Goal: Task Accomplishment & Management: Use online tool/utility

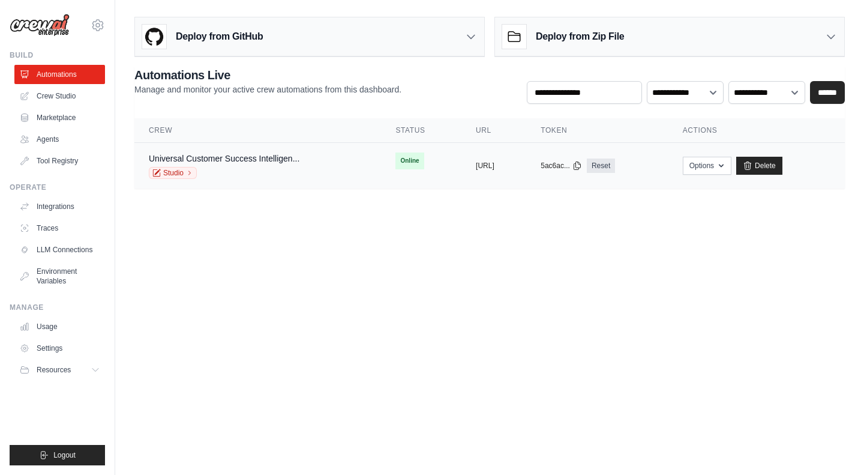
click at [164, 151] on td "Universal Customer Success Intelligen... Studio" at bounding box center [257, 166] width 247 height 46
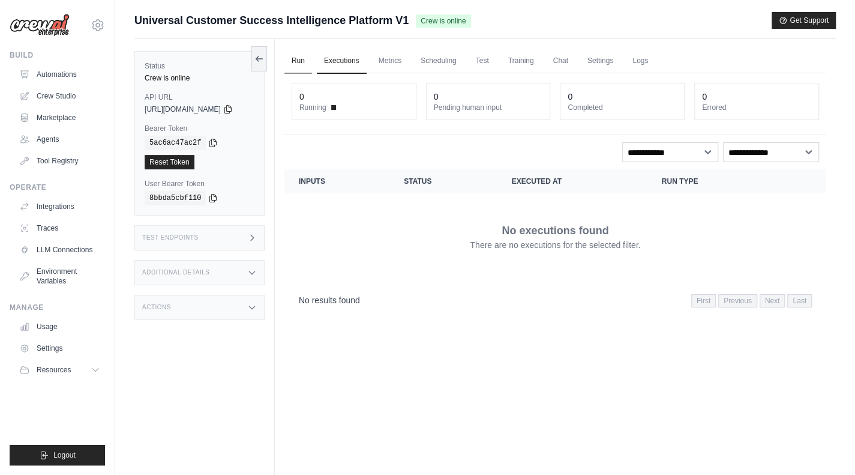
click at [304, 59] on link "Run" at bounding box center [298, 61] width 28 height 25
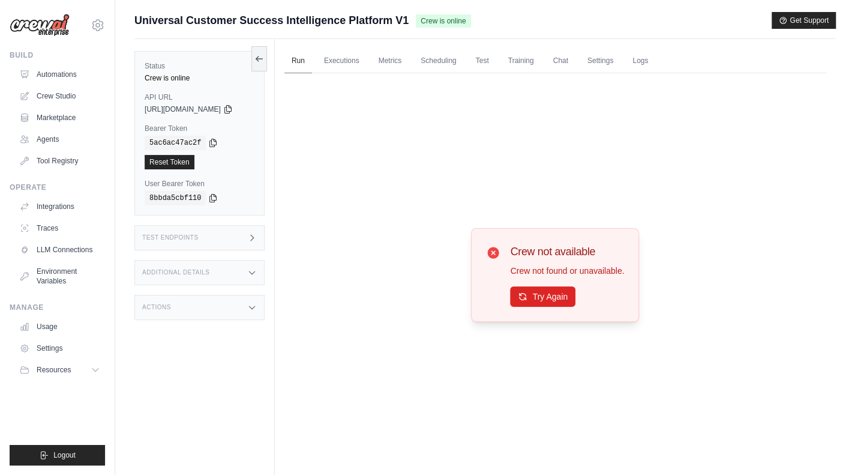
click at [304, 59] on link "Run" at bounding box center [298, 61] width 28 height 25
click at [542, 293] on button "Try Again" at bounding box center [542, 296] width 65 height 20
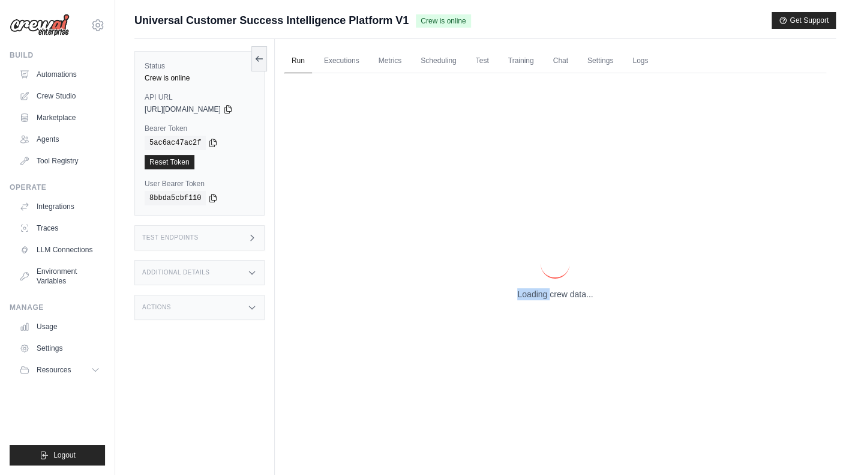
click at [542, 293] on p "Loading crew data..." at bounding box center [555, 294] width 76 height 12
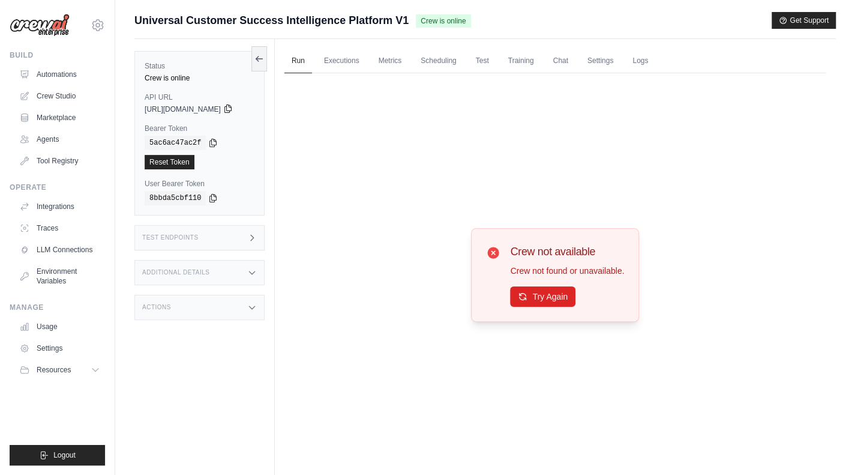
click at [233, 111] on icon at bounding box center [228, 109] width 10 height 10
click at [175, 239] on h3 "Test Endpoints" at bounding box center [170, 237] width 56 height 7
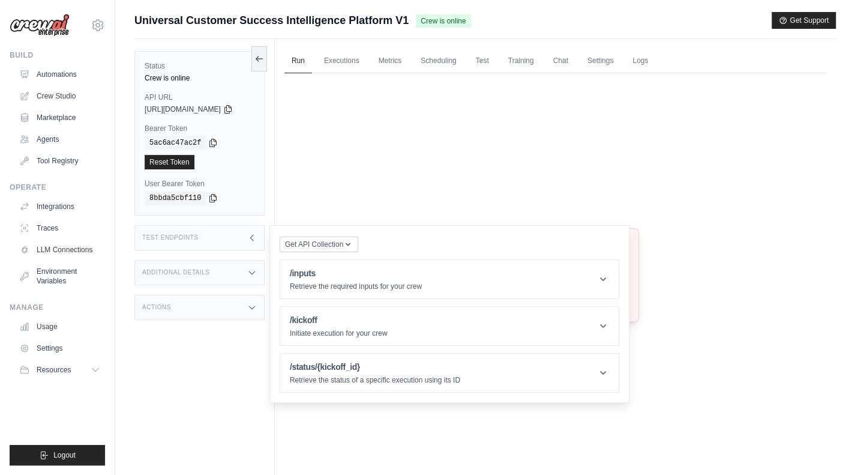
click at [175, 239] on h3 "Test Endpoints" at bounding box center [170, 237] width 56 height 7
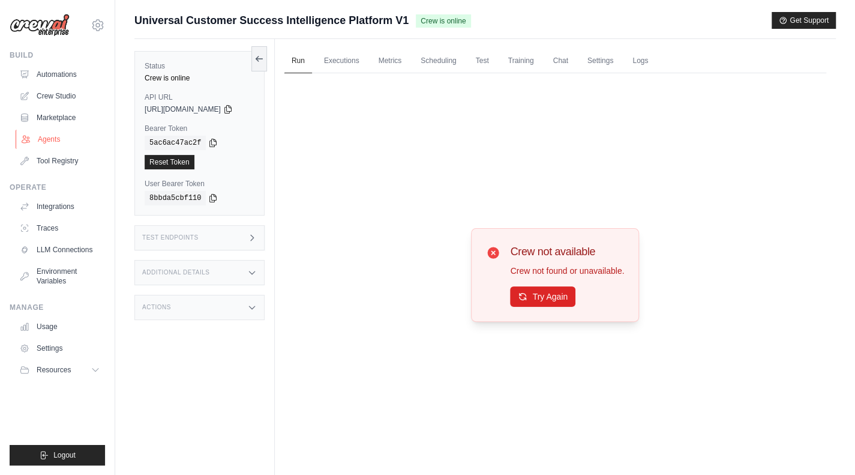
click at [42, 140] on link "Agents" at bounding box center [61, 139] width 91 height 19
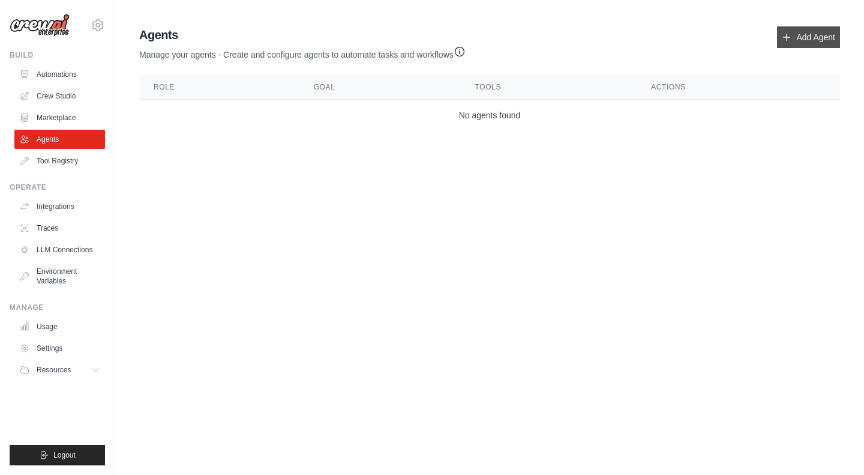
click at [810, 43] on link "Add Agent" at bounding box center [808, 37] width 63 height 22
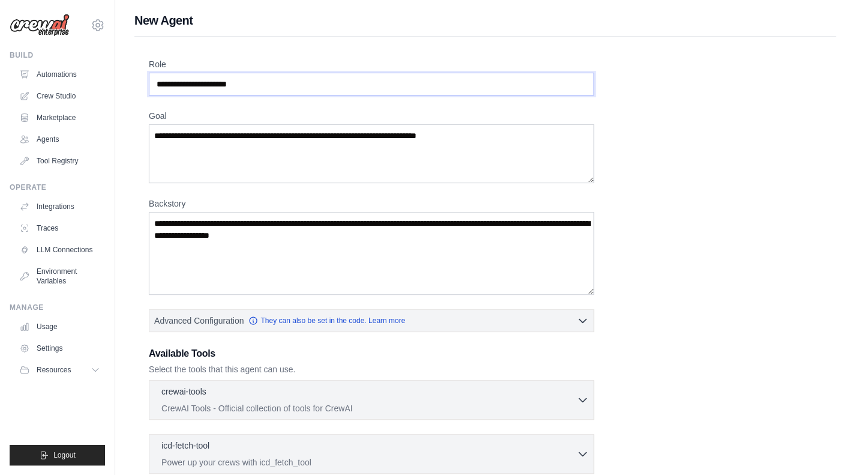
click at [221, 86] on input "Role" at bounding box center [371, 84] width 445 height 23
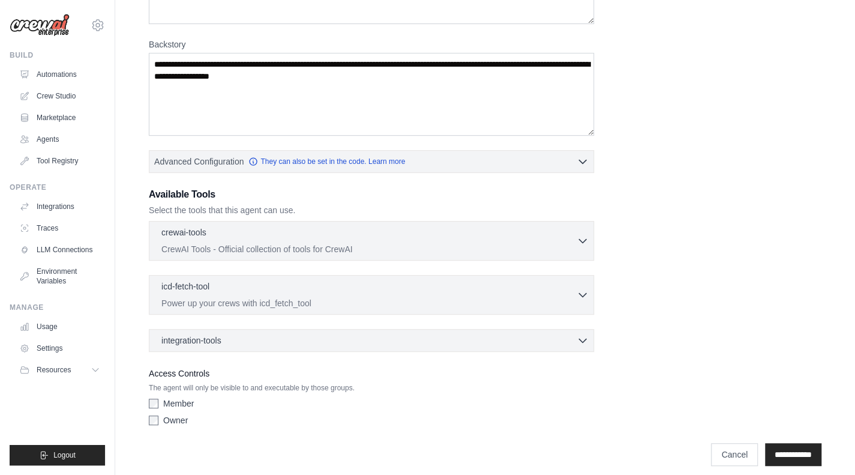
scroll to position [160, 0]
click at [52, 96] on link "Crew Studio" at bounding box center [61, 95] width 91 height 19
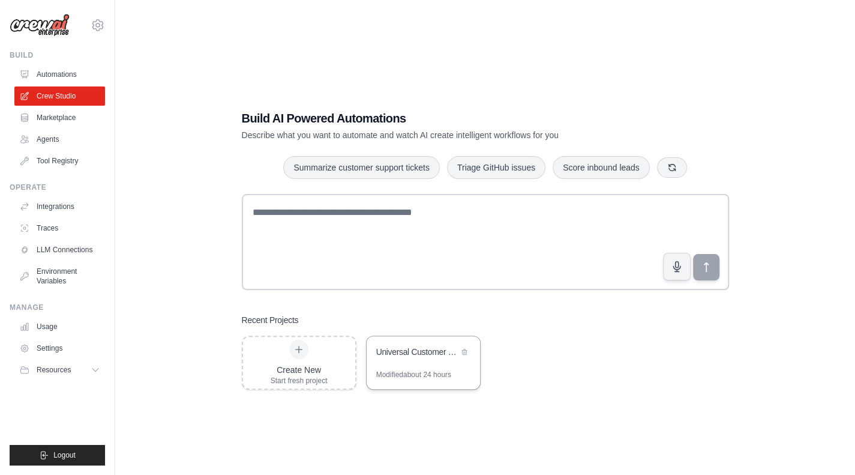
click at [401, 360] on div "Universal Customer Success Intelligence Platform" at bounding box center [423, 353] width 113 height 34
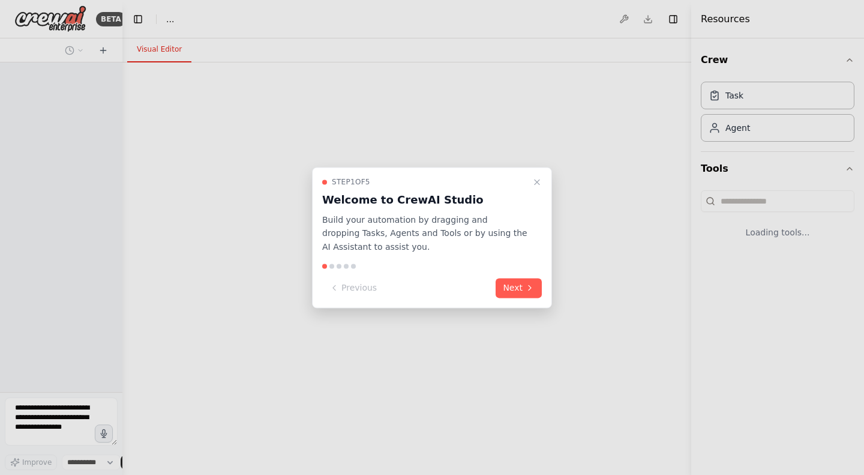
select select "****"
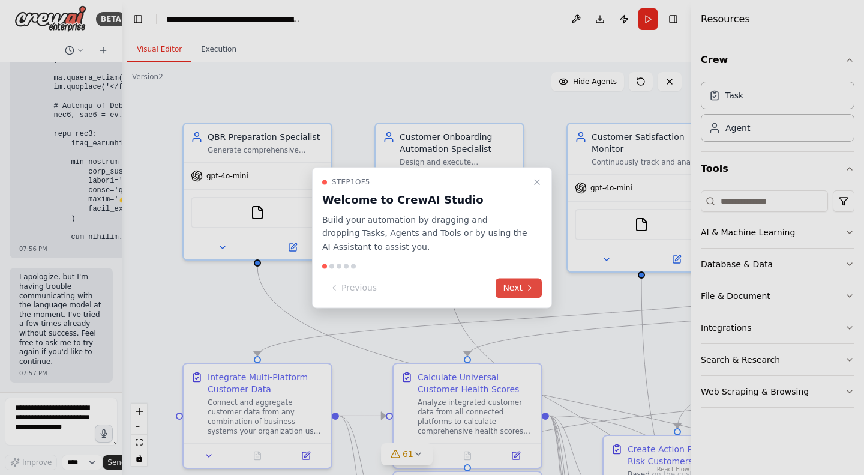
scroll to position [63490, 0]
click at [518, 288] on button "Next" at bounding box center [519, 288] width 46 height 20
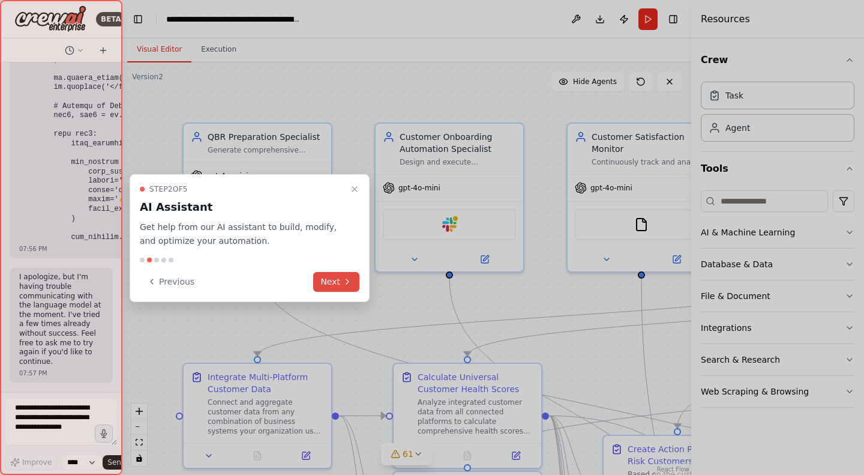
click at [335, 283] on button "Next" at bounding box center [336, 282] width 46 height 20
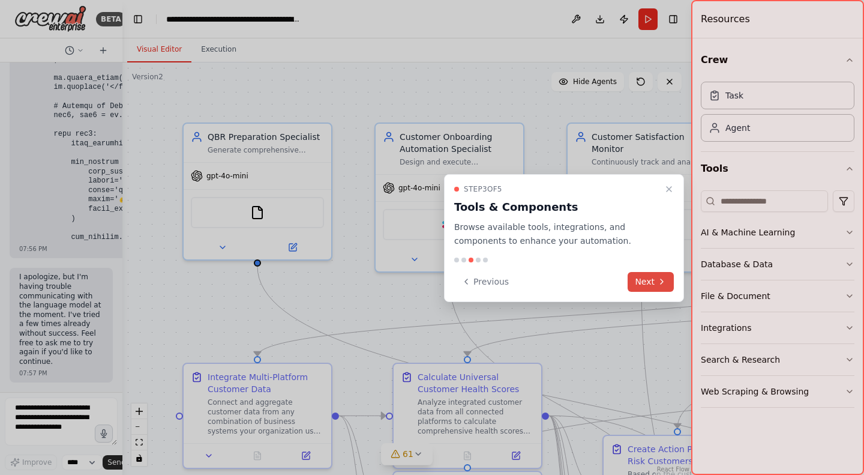
click at [643, 277] on button "Next" at bounding box center [651, 282] width 46 height 20
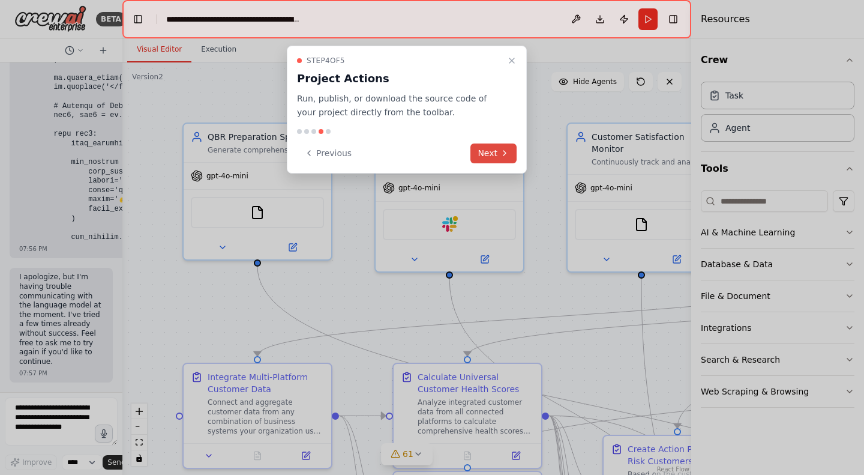
click at [496, 155] on button "Next" at bounding box center [493, 153] width 46 height 20
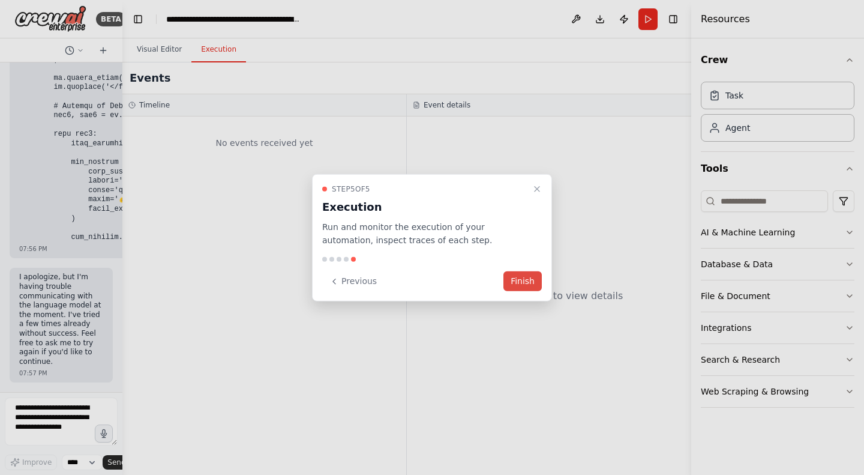
click at [530, 286] on button "Finish" at bounding box center [522, 281] width 38 height 20
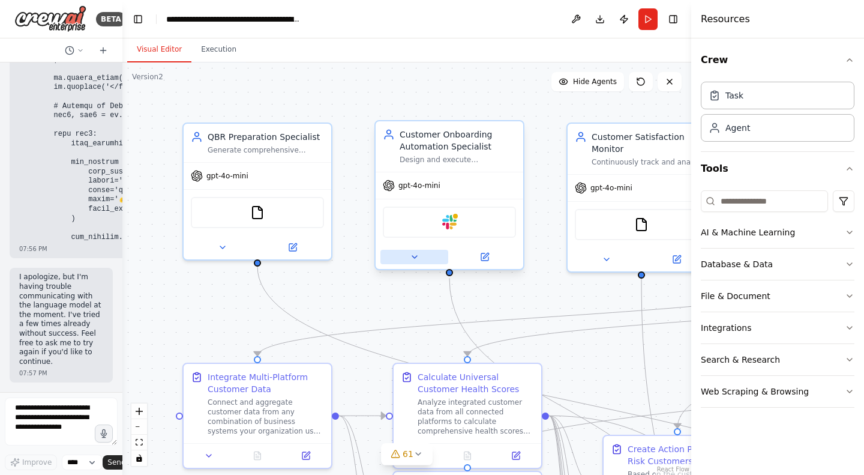
click at [414, 254] on icon at bounding box center [415, 257] width 10 height 10
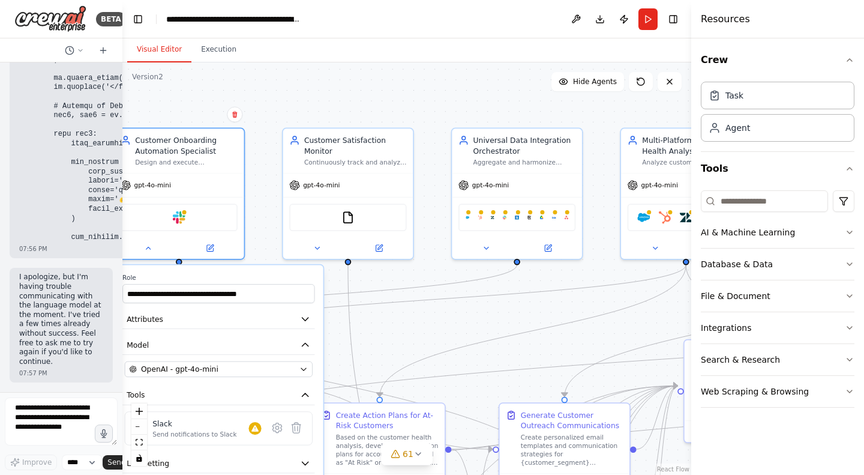
drag, startPoint x: 559, startPoint y: 109, endPoint x: 281, endPoint y: 97, distance: 278.1
click at [281, 97] on div ".deletable-edge-delete-btn { width: 20px; height: 20px; border: 0px solid #ffff…" at bounding box center [406, 268] width 569 height 412
click at [484, 247] on icon at bounding box center [486, 246] width 8 height 8
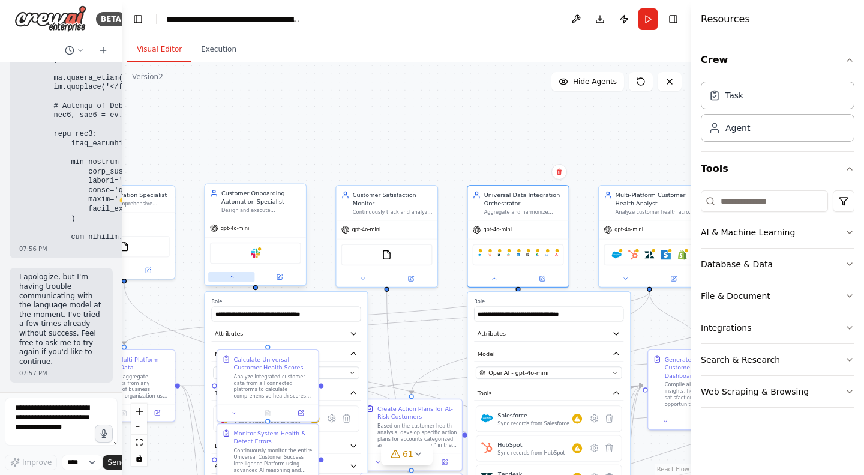
click at [226, 274] on button at bounding box center [231, 277] width 46 height 10
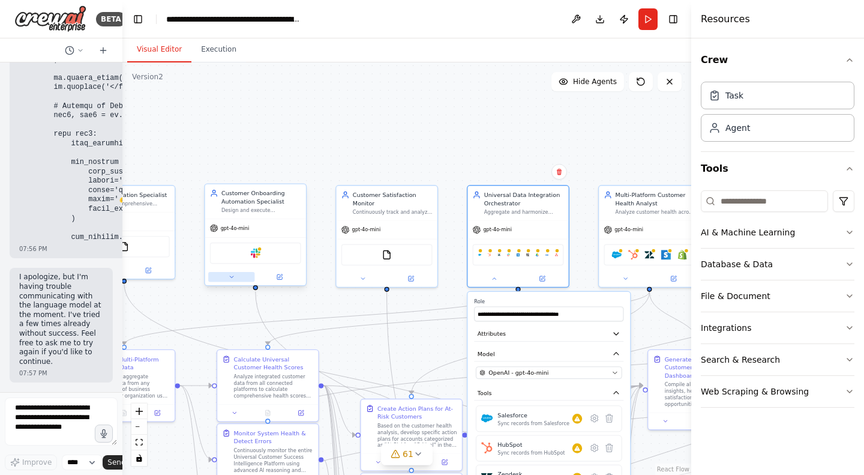
click at [227, 273] on button at bounding box center [231, 277] width 46 height 10
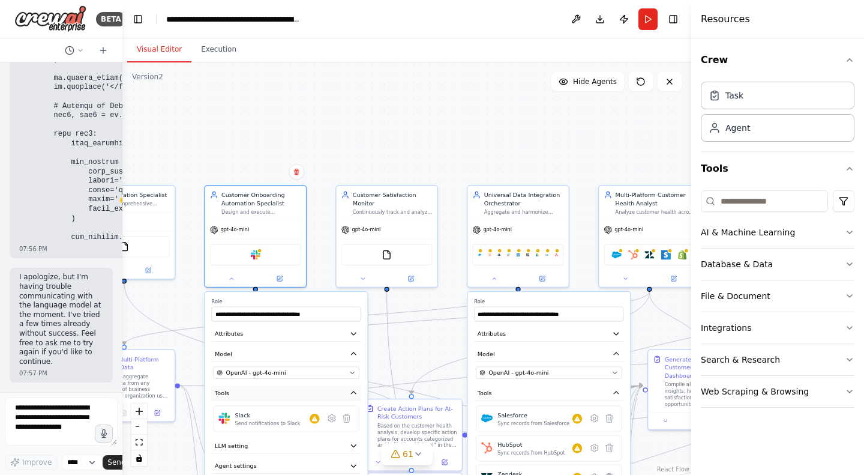
click at [353, 391] on icon "button" at bounding box center [353, 392] width 5 height 2
click at [353, 391] on icon "button" at bounding box center [353, 392] width 8 height 8
click at [276, 279] on icon at bounding box center [279, 277] width 7 height 7
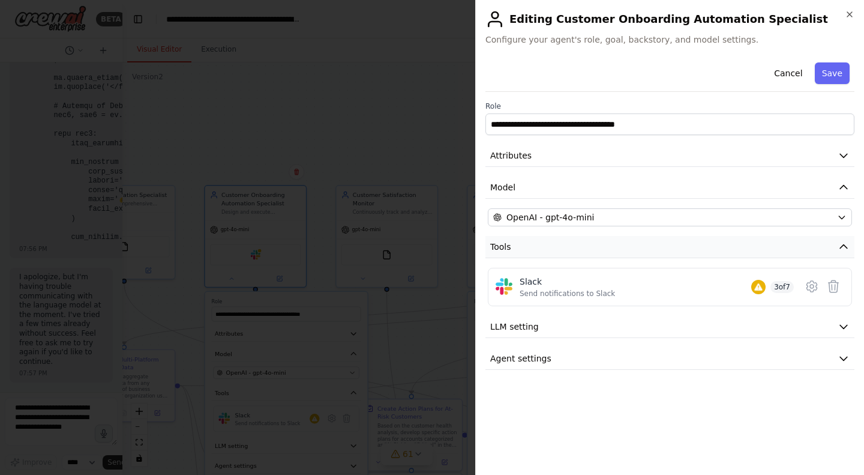
click at [822, 244] on button "Tools" at bounding box center [669, 247] width 369 height 22
click at [829, 236] on button "Tools" at bounding box center [669, 247] width 369 height 22
click at [559, 308] on div "**********" at bounding box center [669, 214] width 369 height 312
click at [791, 75] on button "Cancel" at bounding box center [788, 73] width 43 height 22
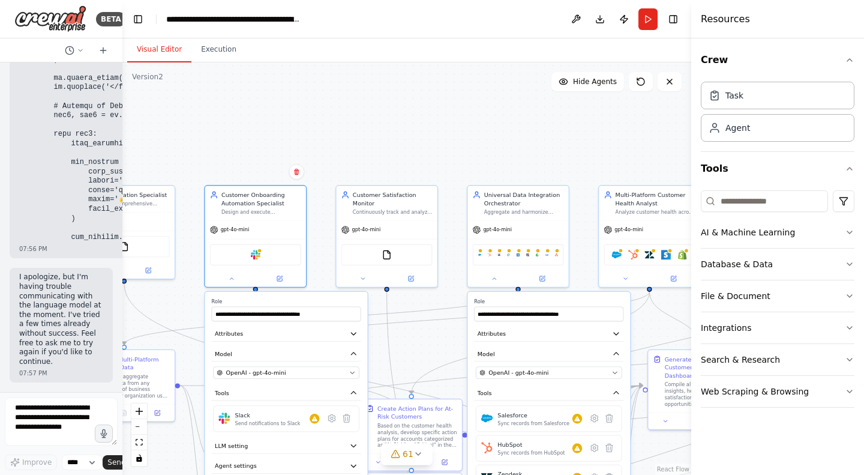
click at [355, 131] on div ".deletable-edge-delete-btn { width: 20px; height: 20px; border: 0px solid #ffff…" at bounding box center [406, 268] width 569 height 412
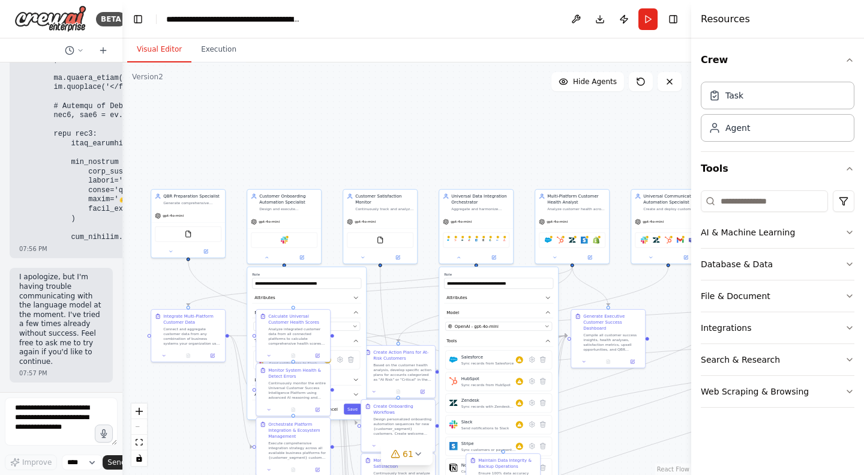
click at [196, 423] on div ".deletable-edge-delete-btn { width: 20px; height: 20px; border: 0px solid #ffff…" at bounding box center [406, 268] width 569 height 412
click at [457, 159] on div ".deletable-edge-delete-btn { width: 20px; height: 20px; border: 0px solid #ffff…" at bounding box center [406, 268] width 569 height 412
click at [582, 403] on icon "Edge from fc0516f4-f7ad-4b21-9e84-e4ce48e8516a to df06476a-70e5-43b8-ba8c-3b817…" at bounding box center [873, 357] width 741 height 183
click at [460, 266] on div "**********" at bounding box center [499, 429] width 120 height 326
click at [462, 258] on button at bounding box center [459, 256] width 34 height 7
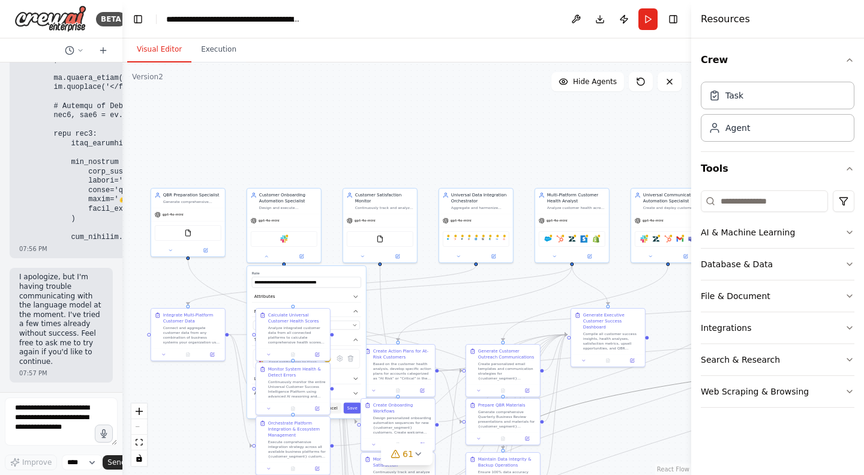
click at [333, 409] on button "Cancel" at bounding box center [331, 407] width 22 height 11
click at [404, 454] on span "61" at bounding box center [408, 454] width 11 height 12
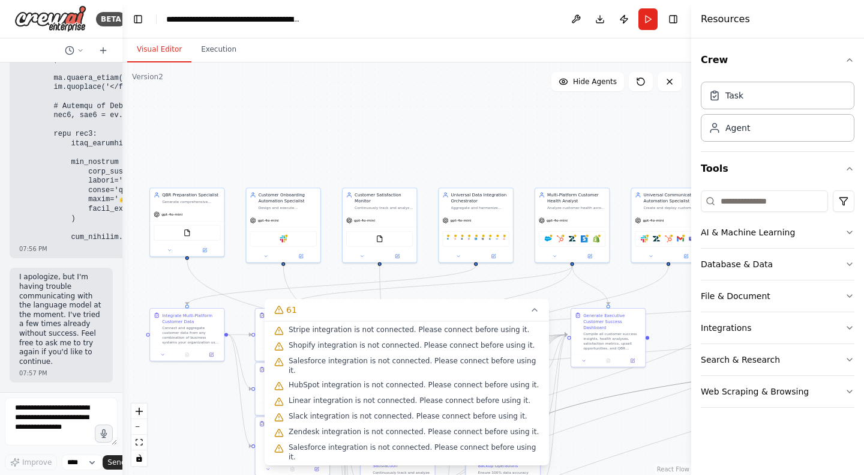
scroll to position [870, 0]
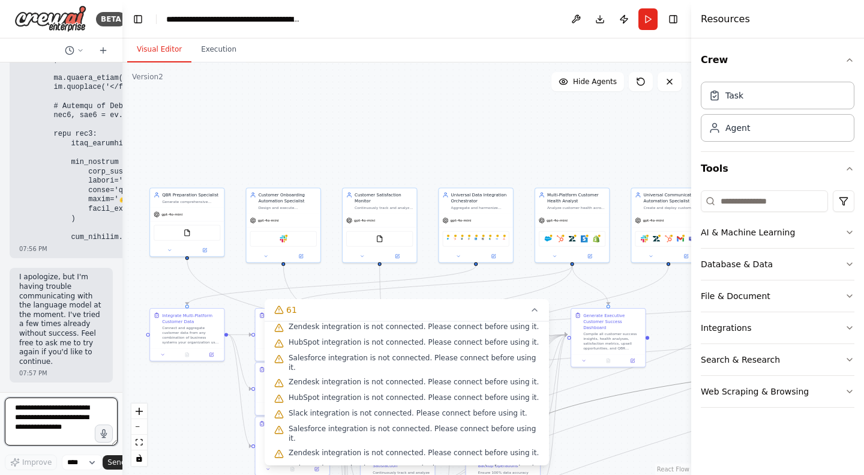
click at [59, 422] on textarea at bounding box center [61, 421] width 113 height 48
type textarea "*"
type textarea "**********"
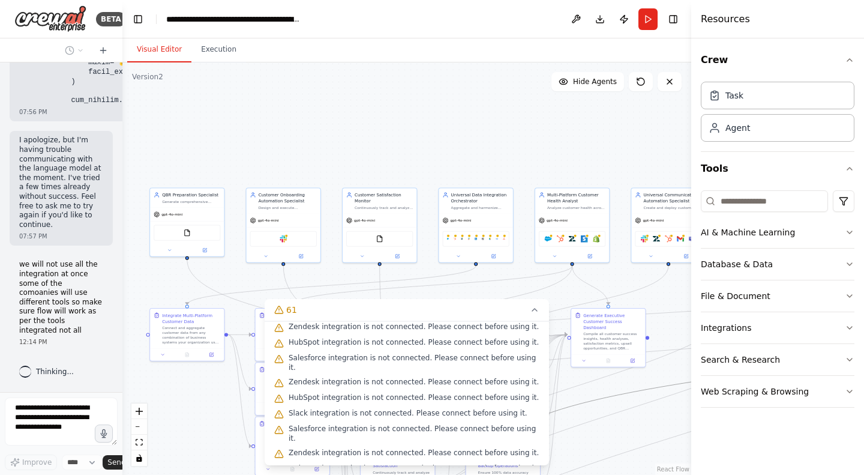
scroll to position [63618, 0]
click at [853, 61] on icon "button" at bounding box center [850, 60] width 10 height 10
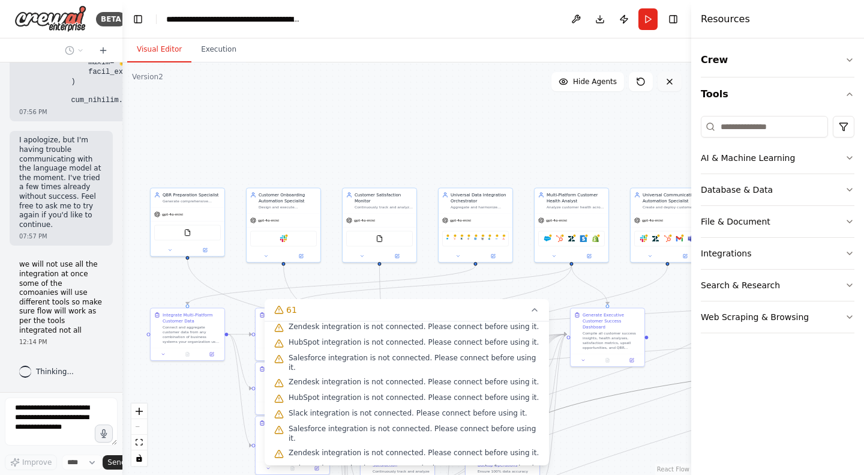
click at [668, 80] on icon at bounding box center [669, 81] width 5 height 5
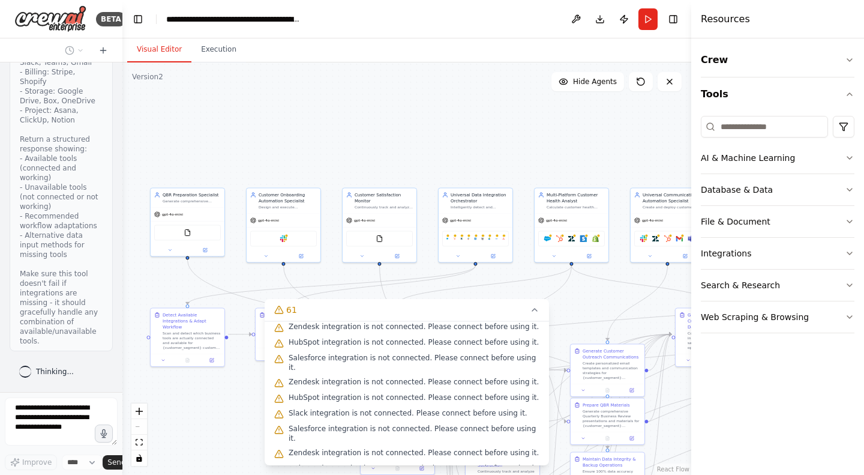
scroll to position [64943, 0]
click at [533, 310] on icon at bounding box center [535, 310] width 10 height 10
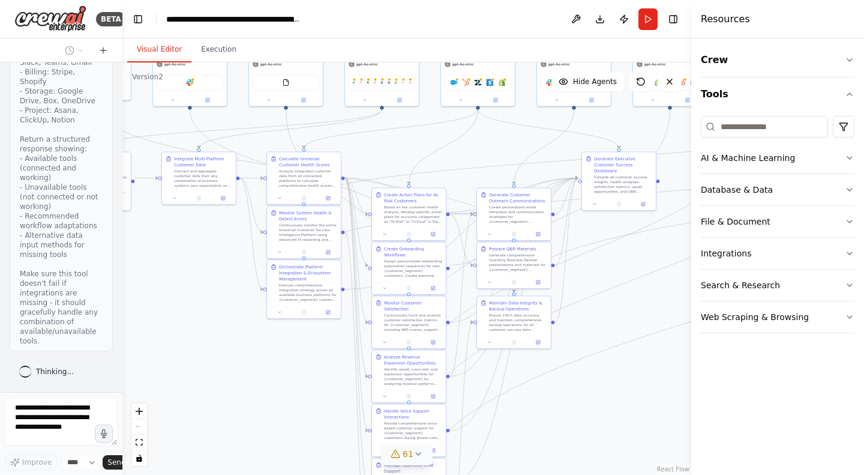
drag, startPoint x: 578, startPoint y: 139, endPoint x: 485, endPoint y: -17, distance: 181.9
click at [485, 0] on html "BETA You are a specialized AI Agent built for Customer Success Operations . You…" at bounding box center [432, 237] width 864 height 475
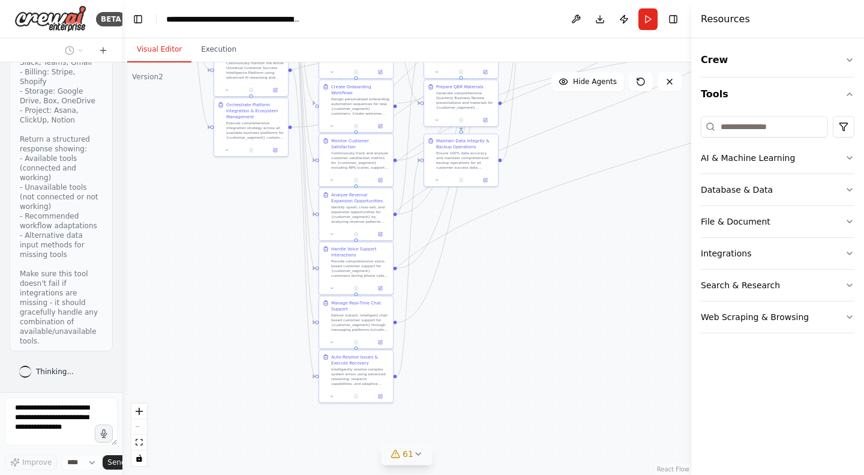
drag, startPoint x: 619, startPoint y: 403, endPoint x: 566, endPoint y: 241, distance: 170.4
click at [566, 241] on div ".deletable-edge-delete-btn { width: 20px; height: 20px; border: 0px solid #ffff…" at bounding box center [406, 268] width 569 height 412
click at [848, 307] on button "Web Scraping & Browsing" at bounding box center [778, 316] width 154 height 31
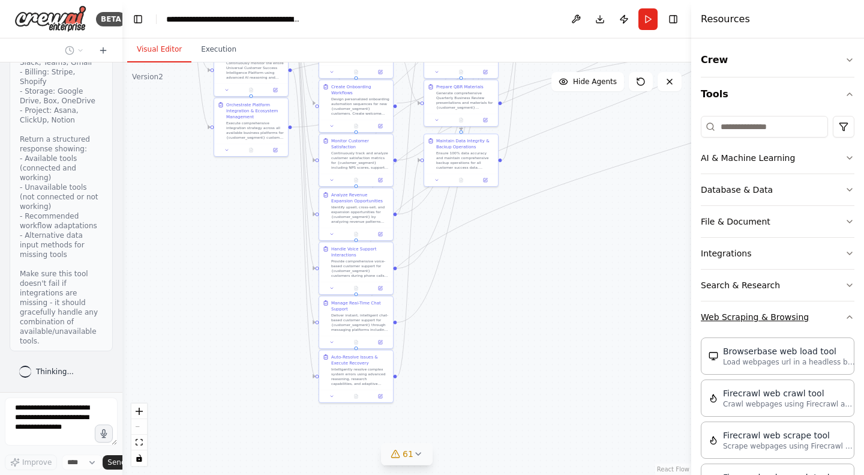
click at [848, 307] on div "Crew Tools AI & Machine Learning Database & Data File & Document Integrations S…" at bounding box center [777, 256] width 173 height 436
click at [845, 316] on icon "button" at bounding box center [850, 317] width 10 height 10
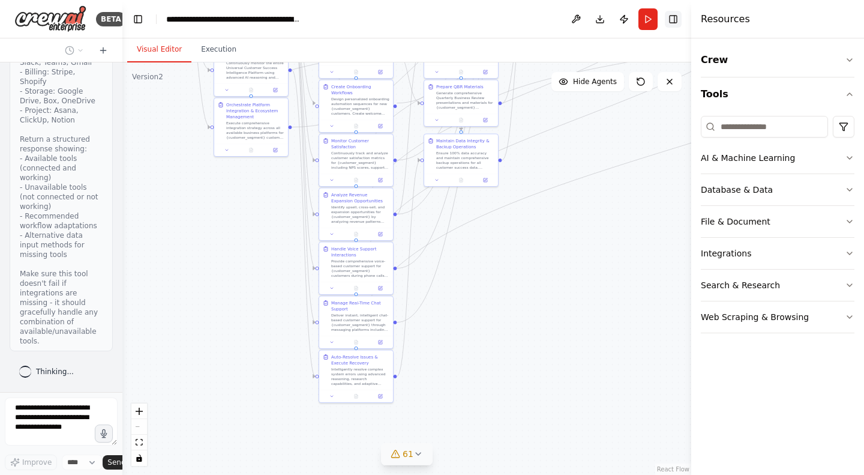
click at [674, 13] on button "Toggle Right Sidebar" at bounding box center [673, 19] width 17 height 17
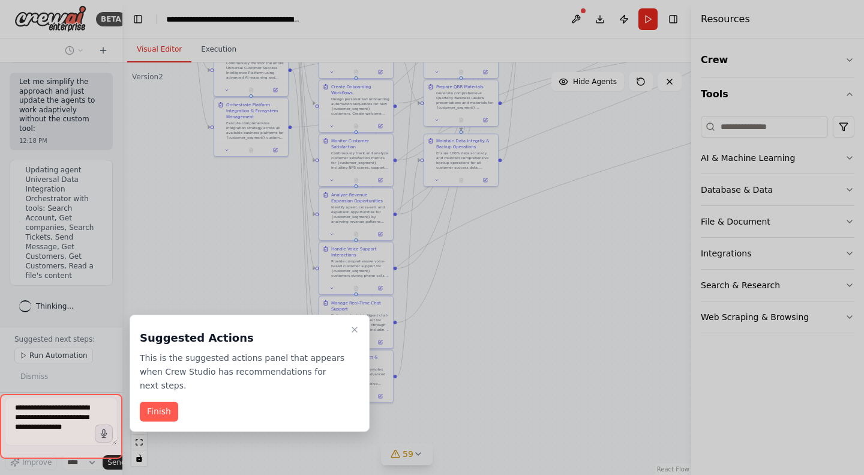
scroll to position [66007, 0]
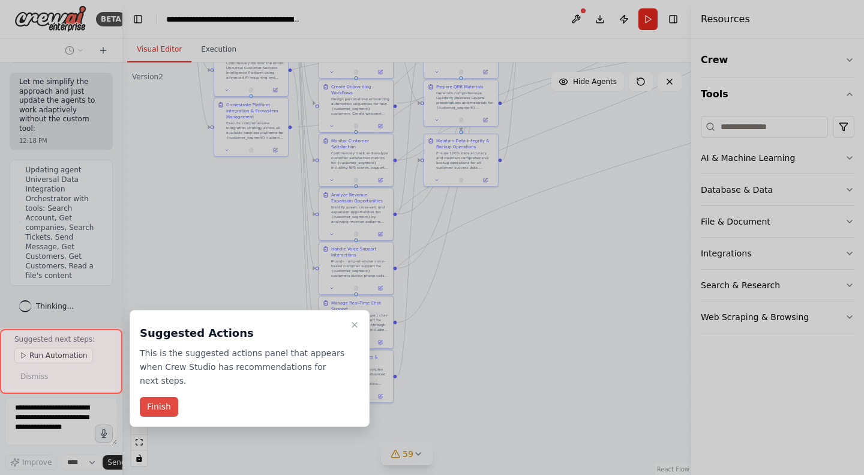
click at [146, 397] on button "Finish" at bounding box center [159, 407] width 38 height 20
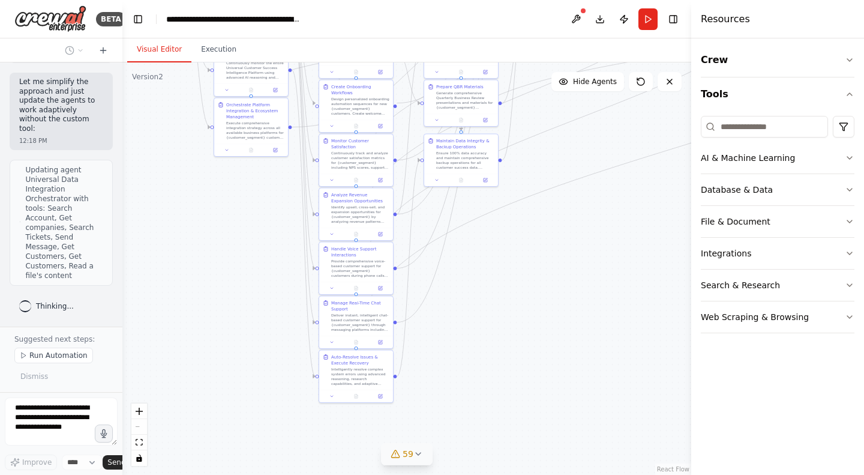
scroll to position [66062, 0]
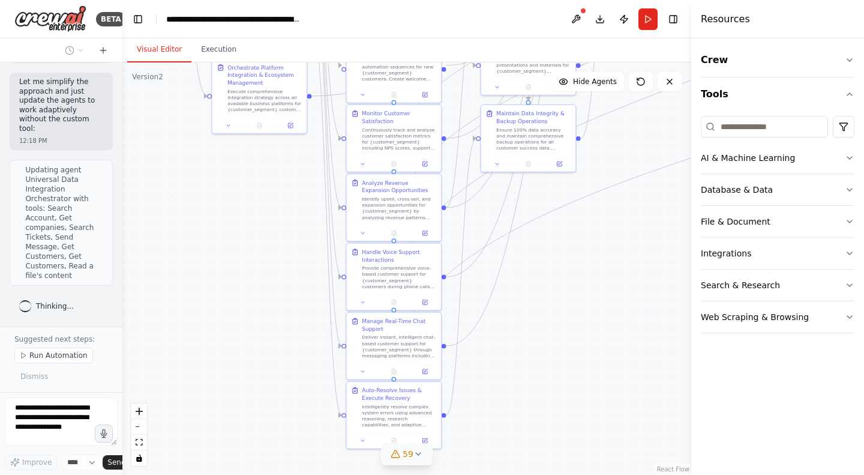
click at [411, 449] on span "59" at bounding box center [408, 454] width 11 height 12
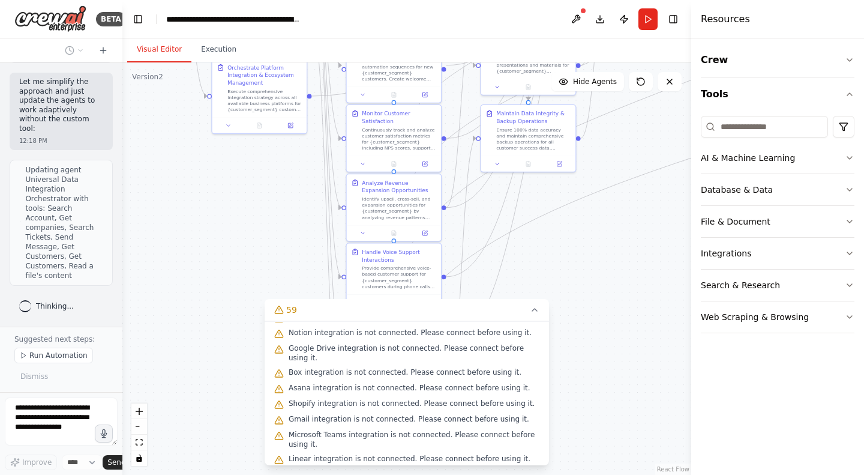
scroll to position [207, 0]
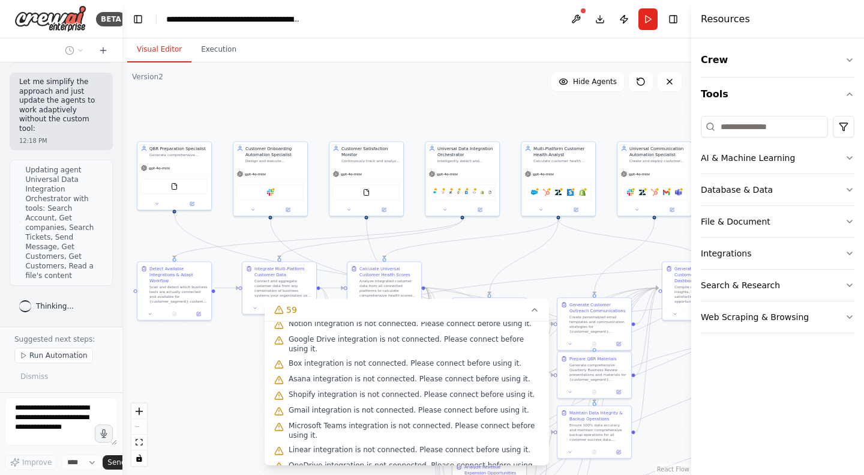
drag, startPoint x: 209, startPoint y: 226, endPoint x: 302, endPoint y: 503, distance: 291.6
click at [302, 474] on html "BETA You are a specialized AI Agent built for Customer Success Operations . You…" at bounding box center [432, 237] width 864 height 475
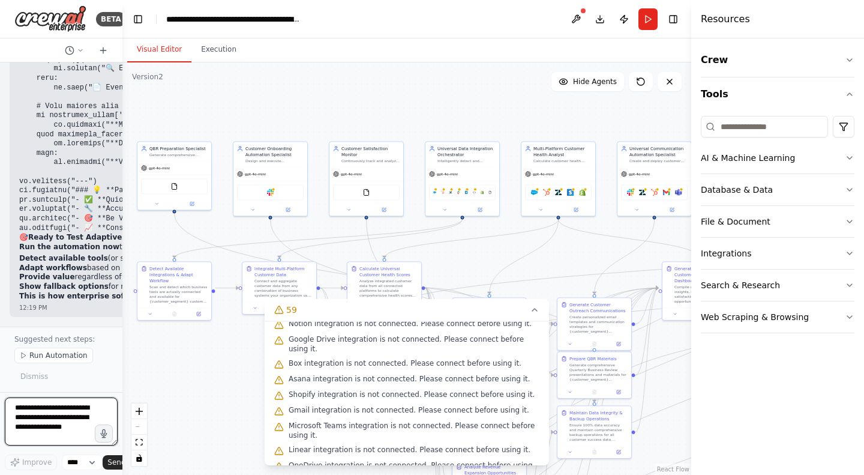
scroll to position [0, 0]
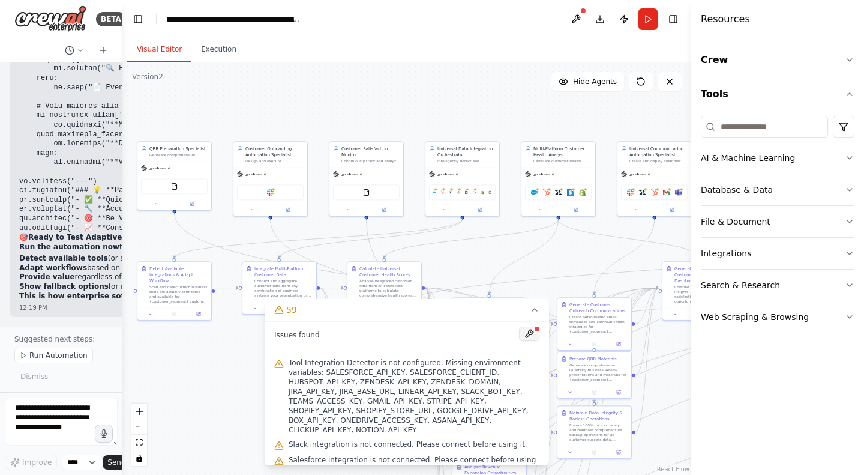
click at [519, 333] on button at bounding box center [529, 333] width 20 height 14
click at [578, 17] on button at bounding box center [575, 19] width 19 height 22
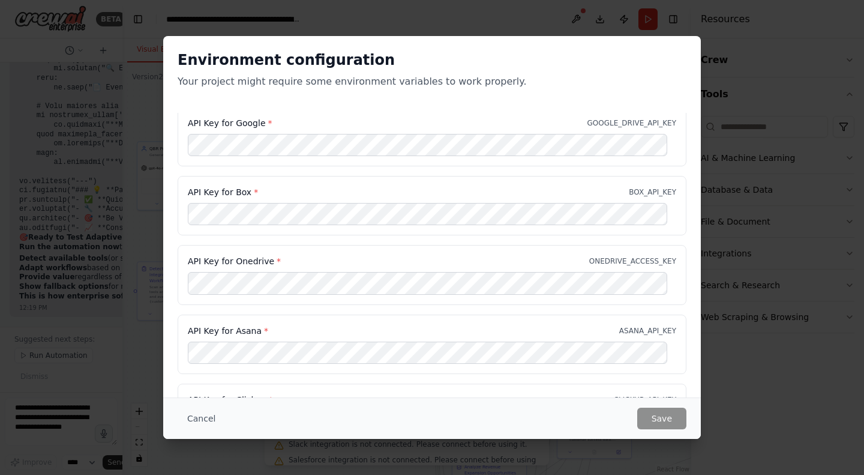
scroll to position [1096, 0]
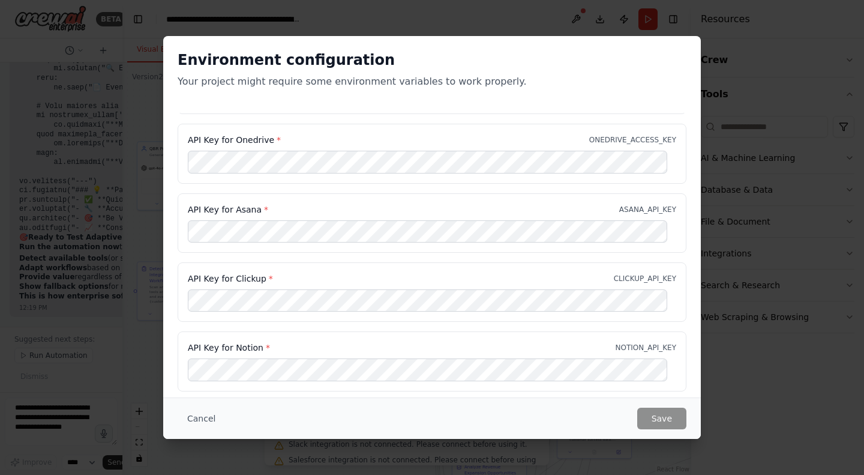
click at [408, 341] on div "API Key for Notion * NOTION_API_KEY" at bounding box center [432, 347] width 488 height 12
click at [193, 418] on button "Cancel" at bounding box center [201, 418] width 47 height 22
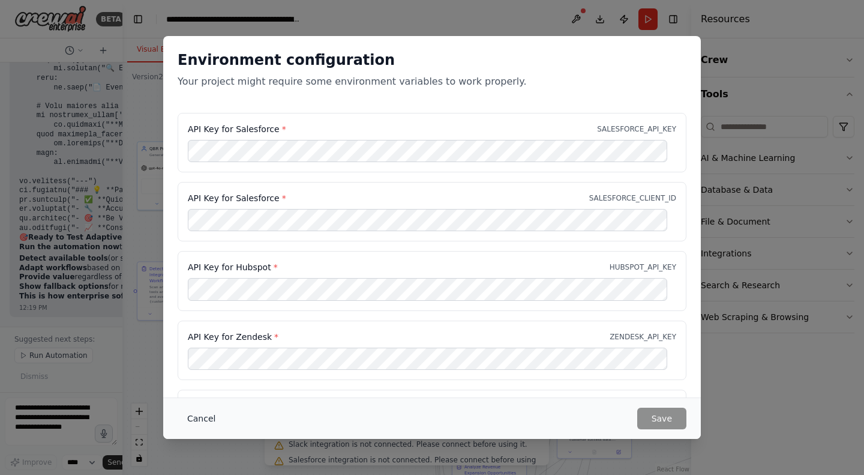
click at [192, 418] on button "Cancel" at bounding box center [201, 418] width 47 height 22
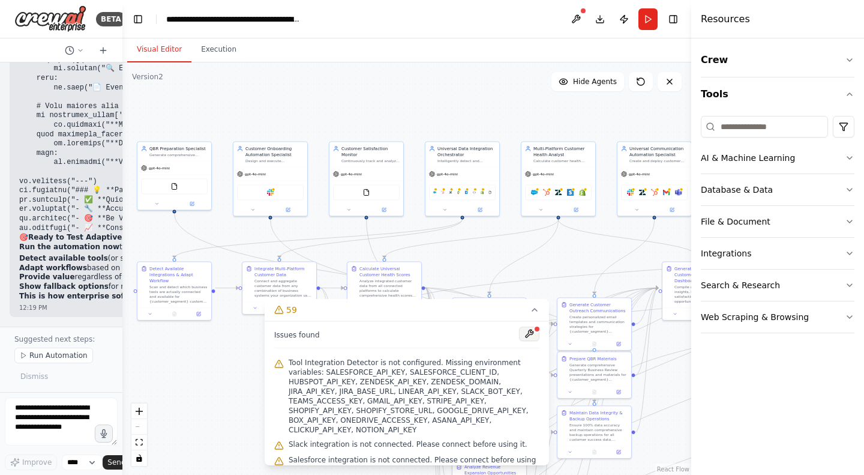
click at [519, 335] on button at bounding box center [529, 333] width 20 height 14
click at [519, 329] on div at bounding box center [529, 334] width 20 height 16
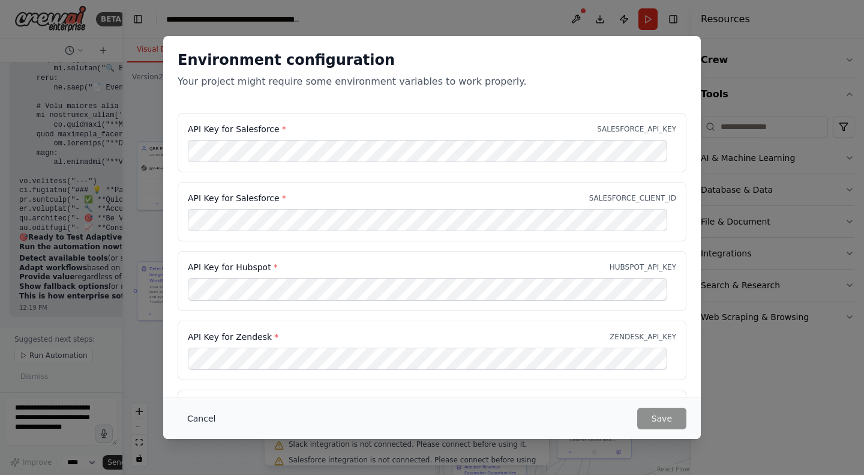
click at [200, 418] on button "Cancel" at bounding box center [201, 418] width 47 height 22
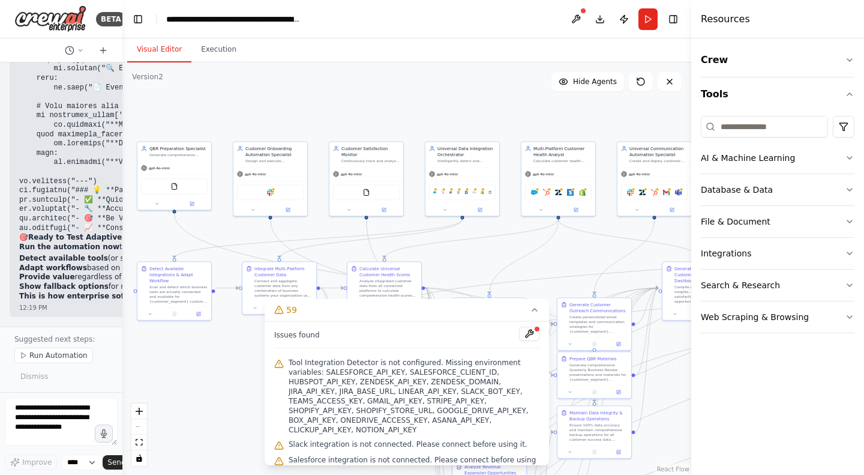
click at [326, 85] on div ".deletable-edge-delete-btn { width: 20px; height: 20px; border: 0px solid #ffff…" at bounding box center [406, 268] width 569 height 412
click at [46, 419] on textarea at bounding box center [61, 421] width 113 height 48
click at [28, 363] on button "Run Automation" at bounding box center [53, 355] width 79 height 16
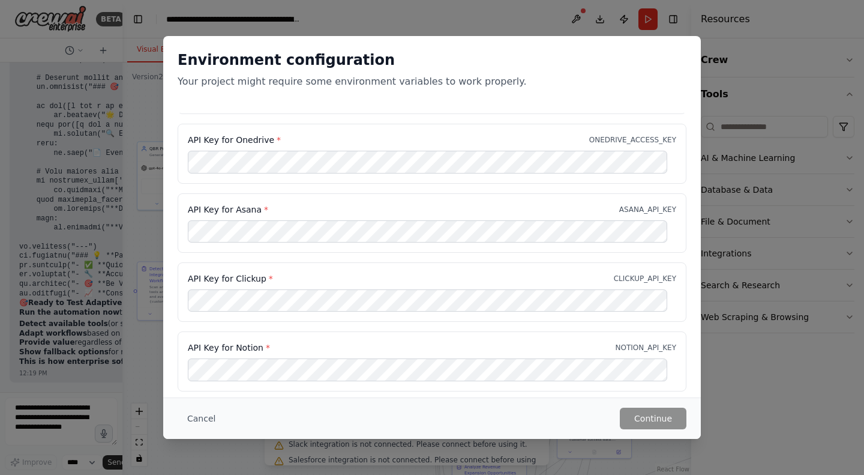
drag, startPoint x: 193, startPoint y: 418, endPoint x: 35, endPoint y: 431, distance: 159.0
click at [35, 431] on div "Environment configuration Your project might require some environment variables…" at bounding box center [432, 237] width 864 height 475
click at [196, 418] on button "Cancel" at bounding box center [201, 418] width 47 height 22
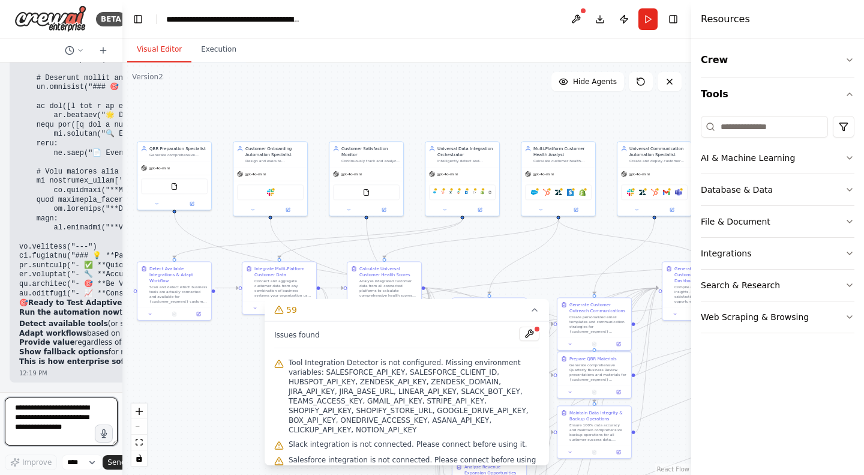
click at [54, 418] on textarea at bounding box center [61, 421] width 113 height 48
type textarea "*"
type textarea "**********"
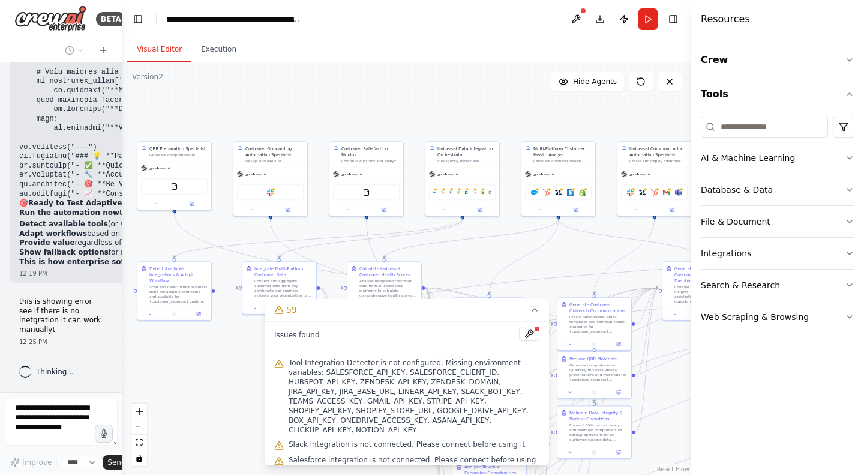
scroll to position [68097, 0]
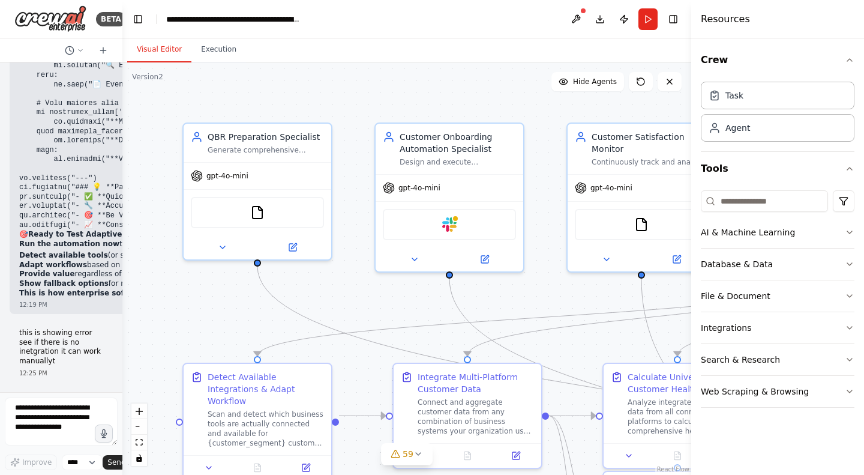
scroll to position [68066, 0]
click at [575, 14] on button at bounding box center [575, 19] width 19 height 22
